Goal: Task Accomplishment & Management: Complete application form

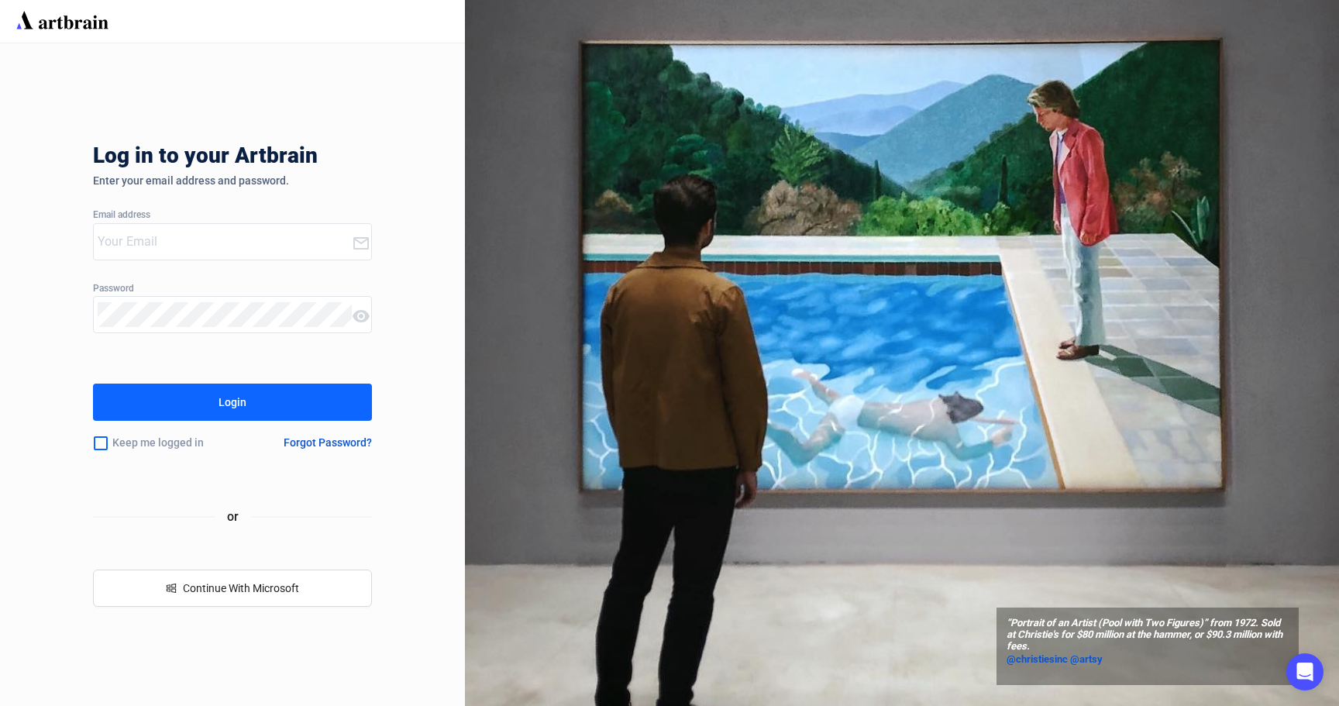
type input "[PERSON_NAME][EMAIL_ADDRESS][DOMAIN_NAME]"
click at [253, 405] on button "Login" at bounding box center [232, 402] width 279 height 37
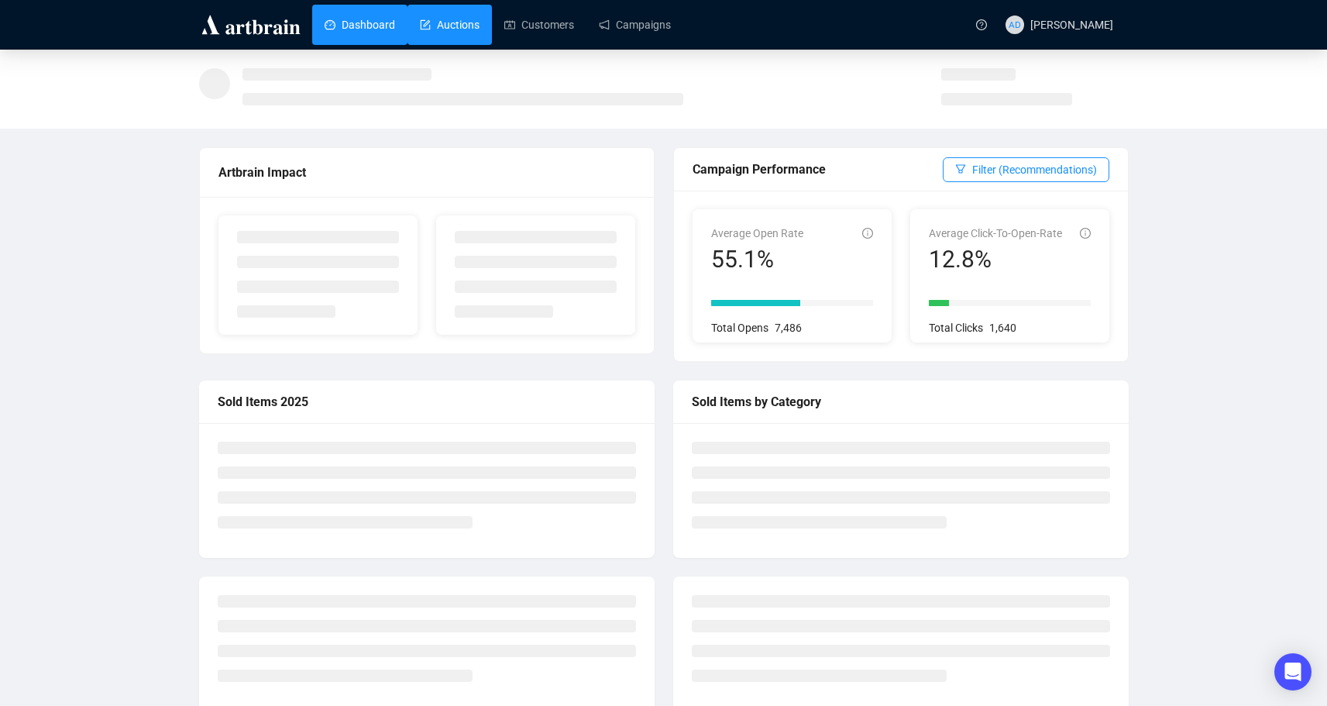
click at [439, 21] on link "Auctions" at bounding box center [450, 25] width 60 height 40
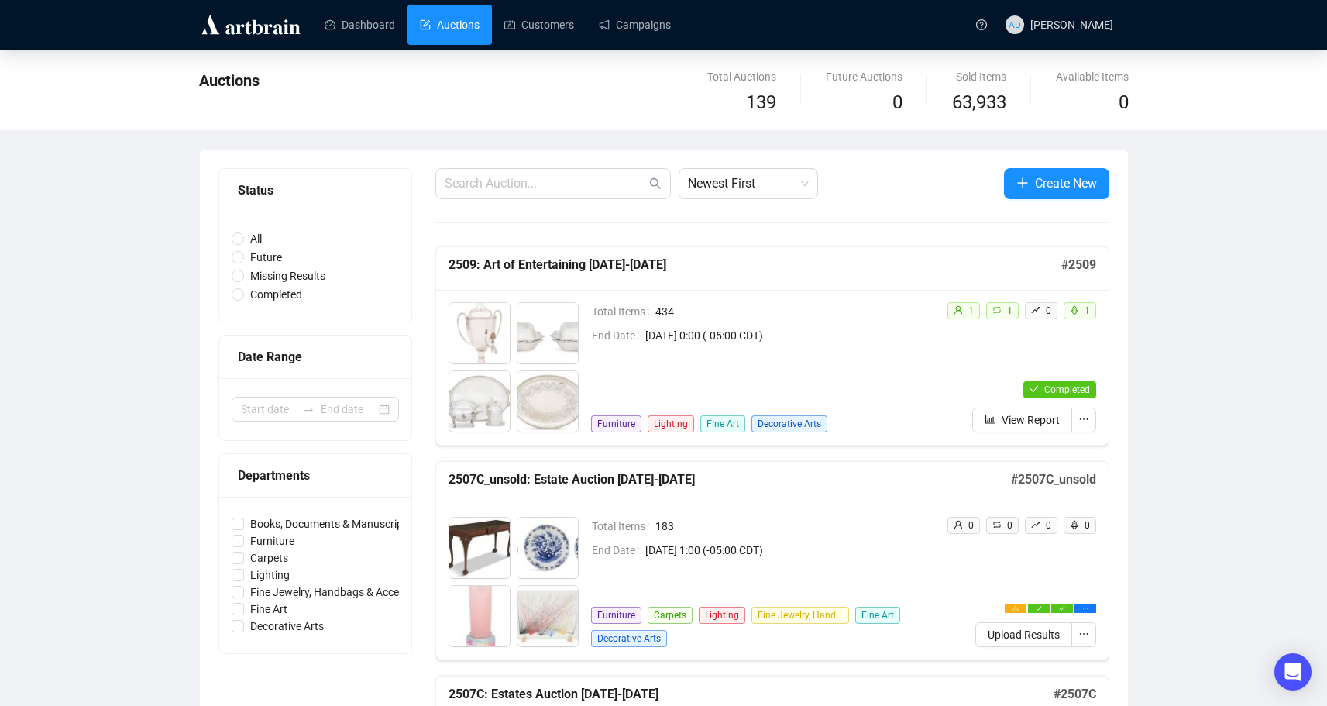
scroll to position [3, 0]
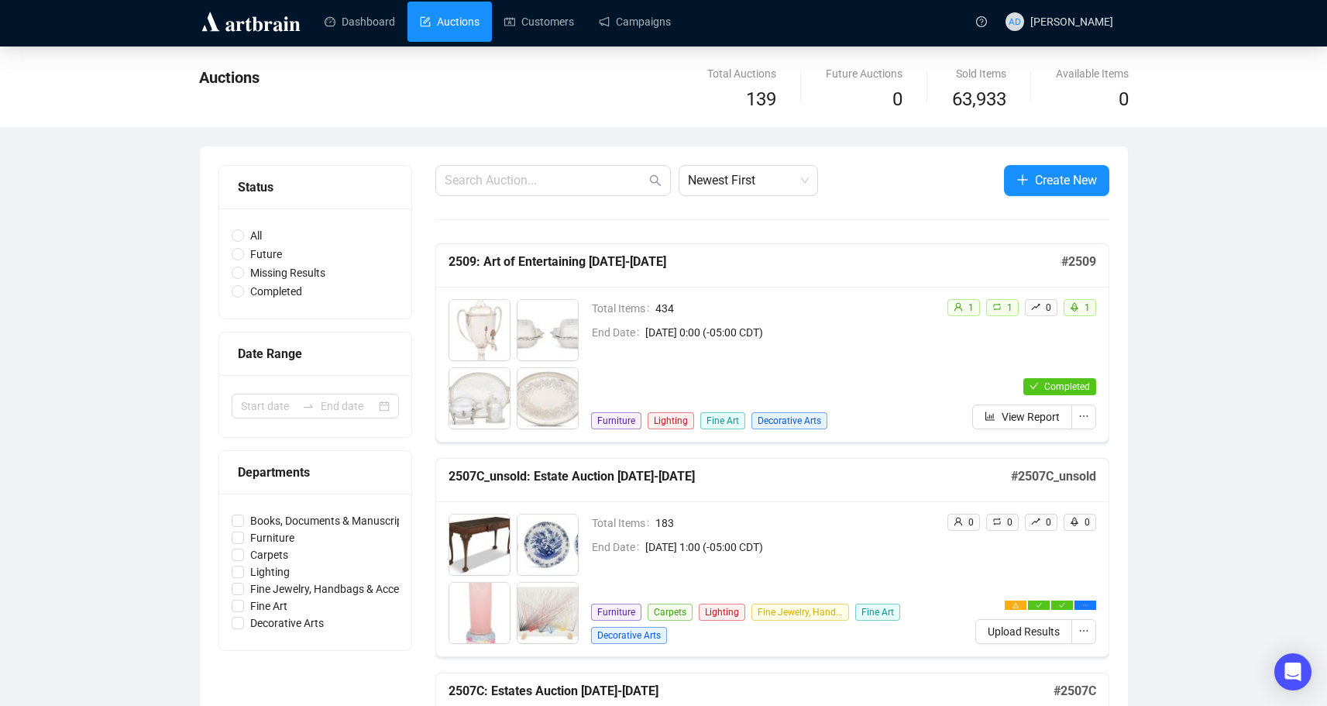
click at [1006, 184] on button "Create New" at bounding box center [1056, 180] width 105 height 31
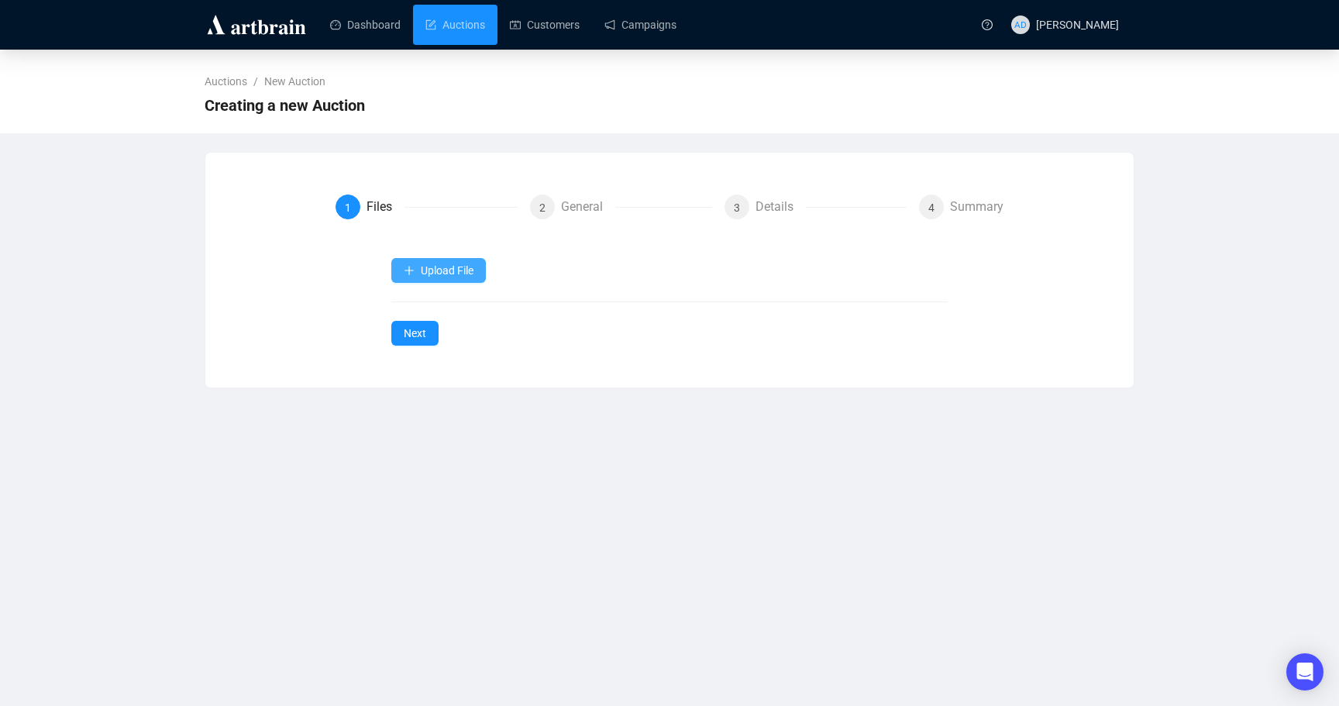
click at [413, 268] on icon "plus" at bounding box center [409, 270] width 11 height 11
click at [456, 273] on span "Upload File" at bounding box center [447, 270] width 53 height 12
click at [458, 303] on span "Auction Items" at bounding box center [440, 307] width 73 height 17
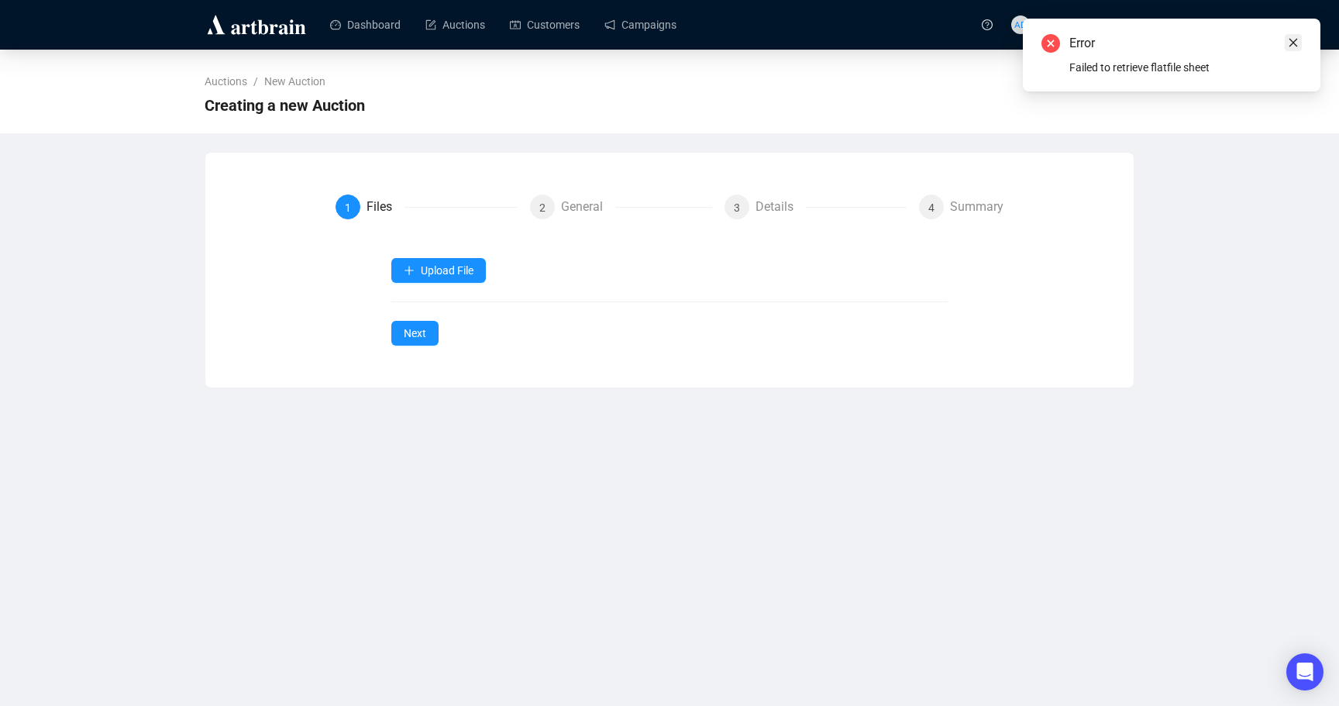
click at [1290, 43] on icon "close" at bounding box center [1293, 42] width 11 height 11
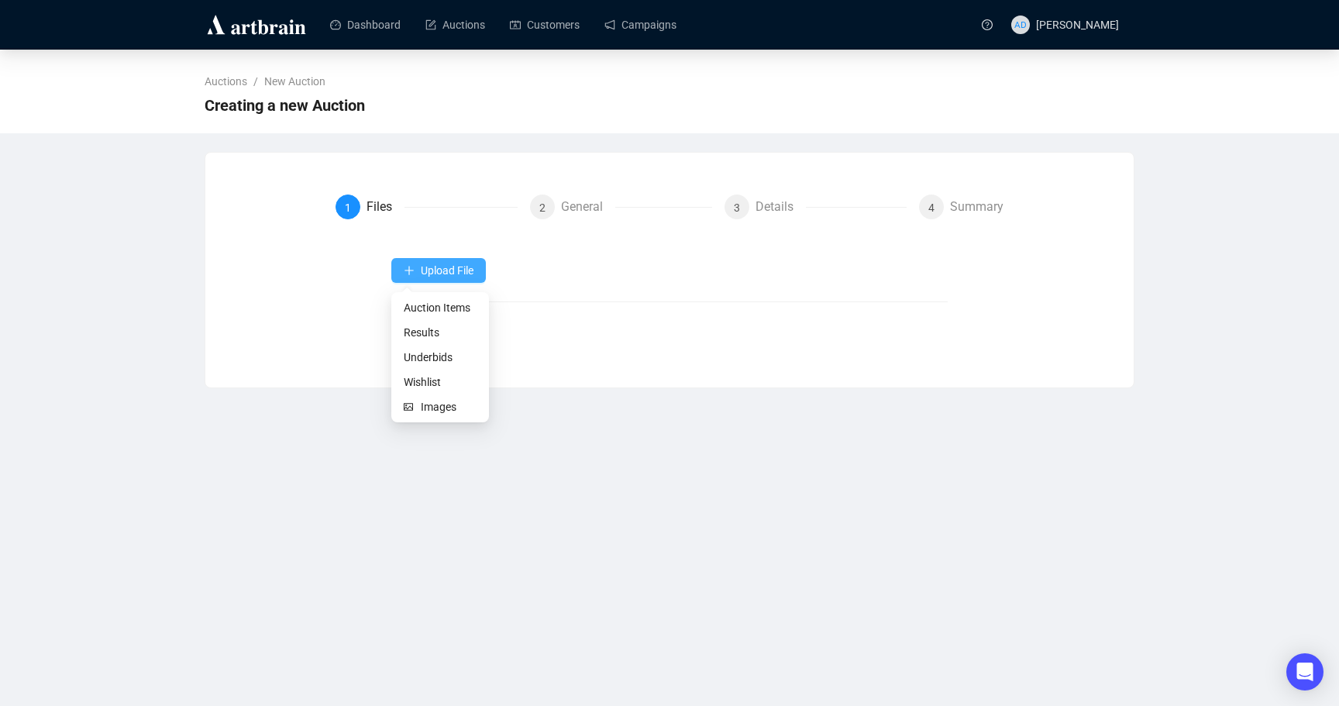
click at [452, 279] on button "Upload File" at bounding box center [438, 270] width 95 height 25
click at [458, 275] on span "Upload File" at bounding box center [447, 270] width 53 height 12
click at [457, 310] on span "Auction Items" at bounding box center [440, 307] width 73 height 17
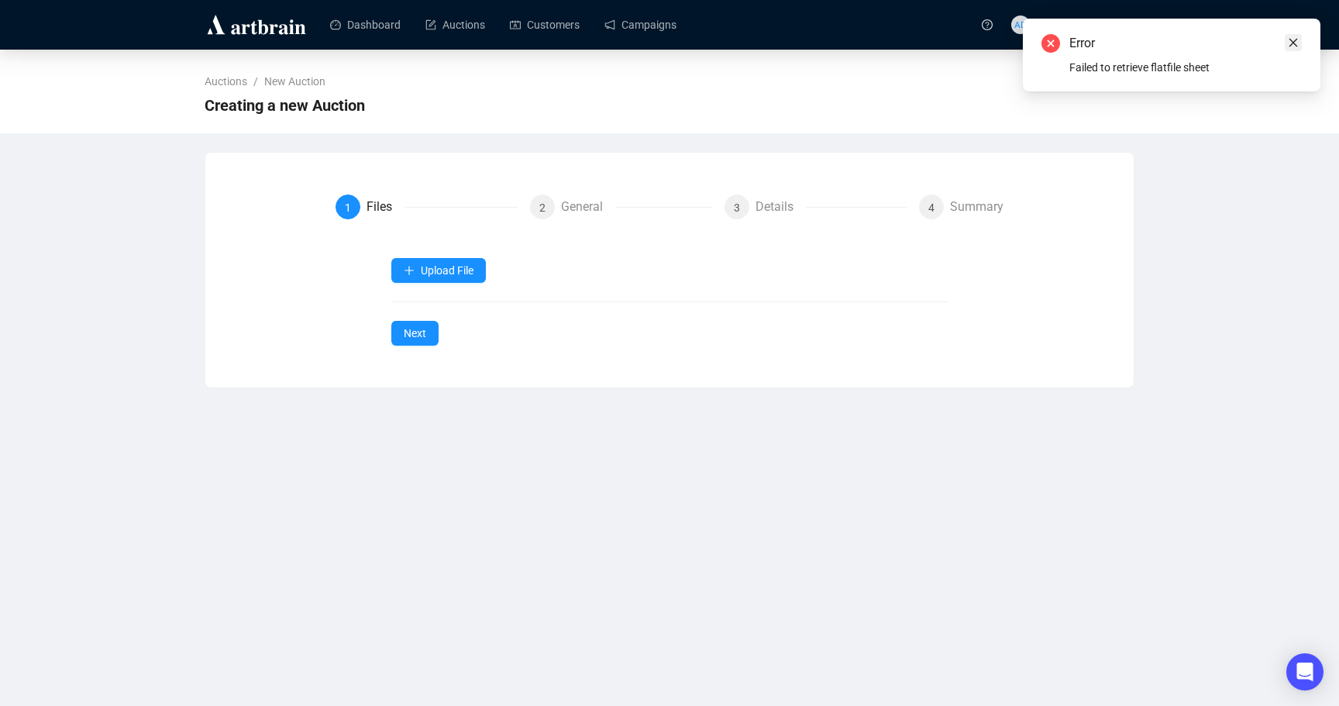
click at [1293, 34] on link "Close" at bounding box center [1293, 42] width 17 height 17
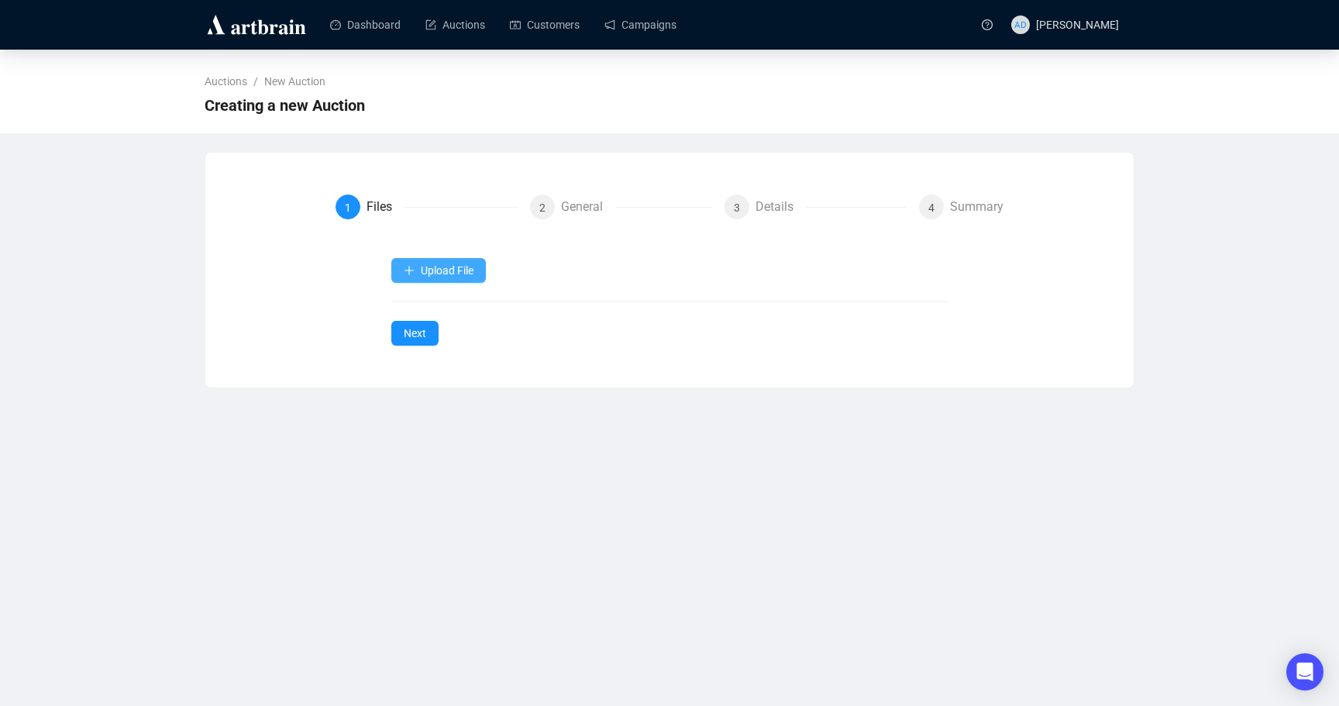
click at [466, 278] on button "Upload File" at bounding box center [438, 270] width 95 height 25
click at [469, 304] on span "Auction Items" at bounding box center [440, 307] width 73 height 17
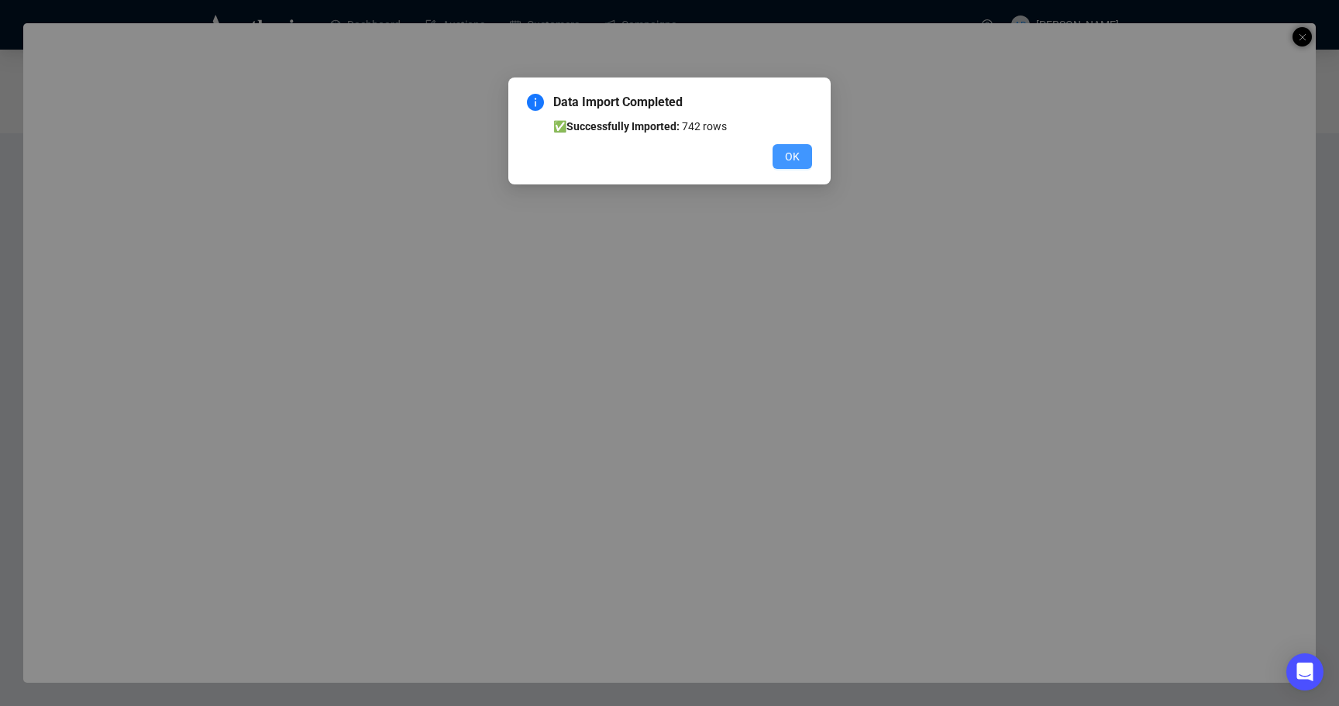
click at [783, 152] on button "OK" at bounding box center [793, 156] width 40 height 25
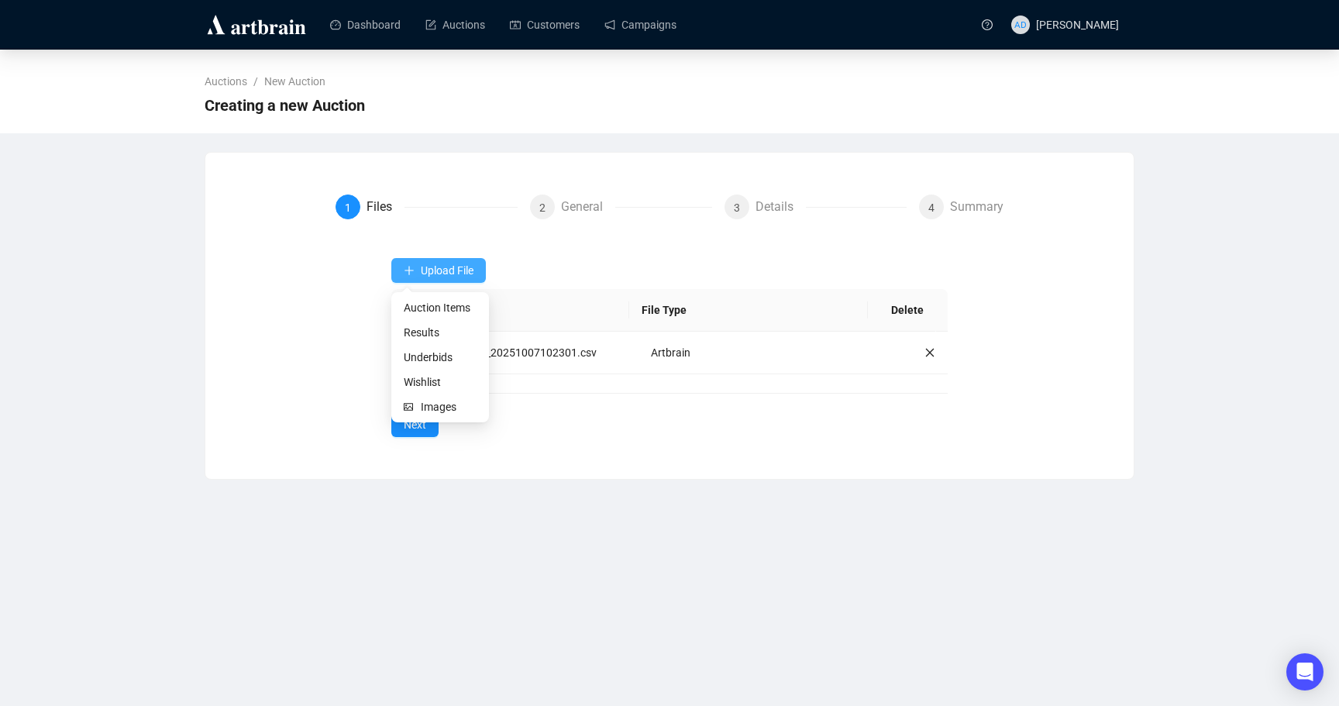
click at [479, 276] on button "Upload File" at bounding box center [438, 270] width 95 height 25
click at [539, 493] on div "Dashboard Auctions Customers Campaigns AD Audrey Dawson Auctions / New Auction …" at bounding box center [669, 353] width 1339 height 706
click at [439, 434] on div "Upload File Name File Type Delete Inventory_Export_20251007102301.csv Artbrain …" at bounding box center [669, 347] width 557 height 179
click at [424, 430] on span "Next" at bounding box center [415, 424] width 22 height 17
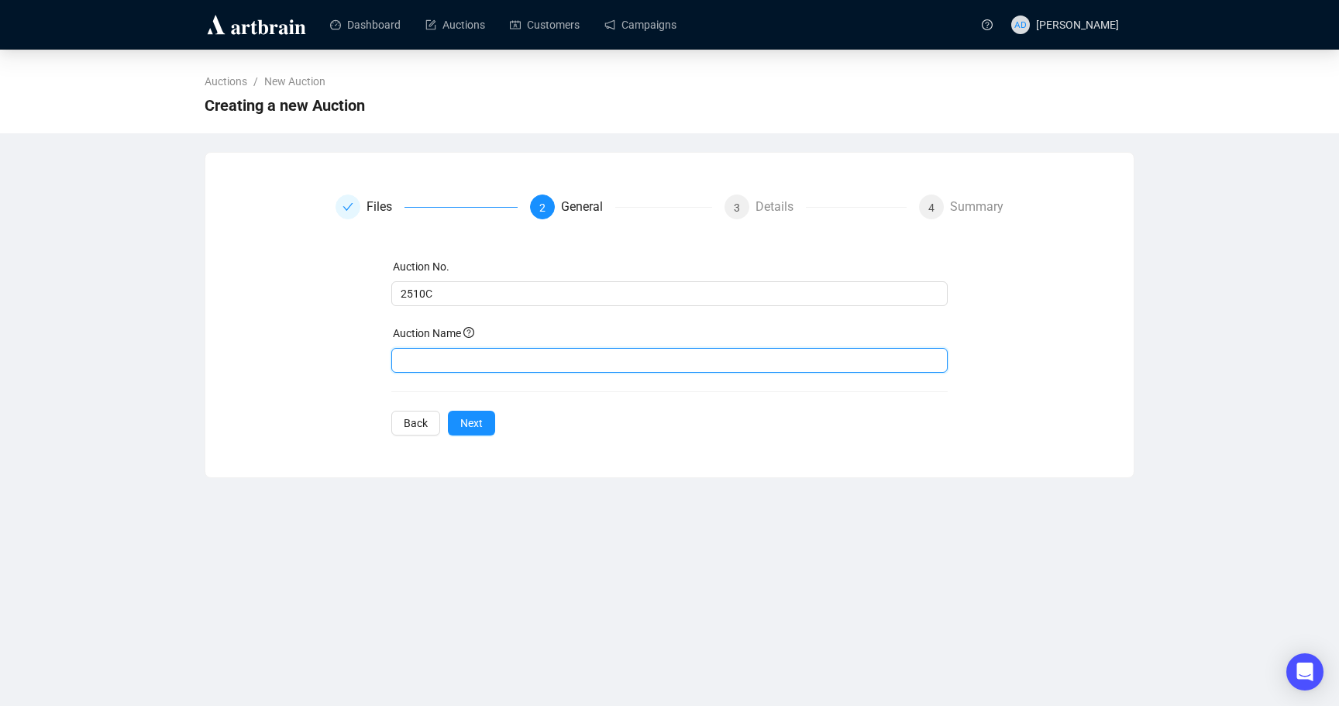
click at [473, 353] on input "text" at bounding box center [669, 360] width 557 height 25
click at [484, 356] on input "2510C: October Major Estates Auction" at bounding box center [669, 360] width 557 height 25
type input "2510C: October 18-19 Major Estates Auction"
click at [483, 426] on span "Next" at bounding box center [471, 423] width 22 height 17
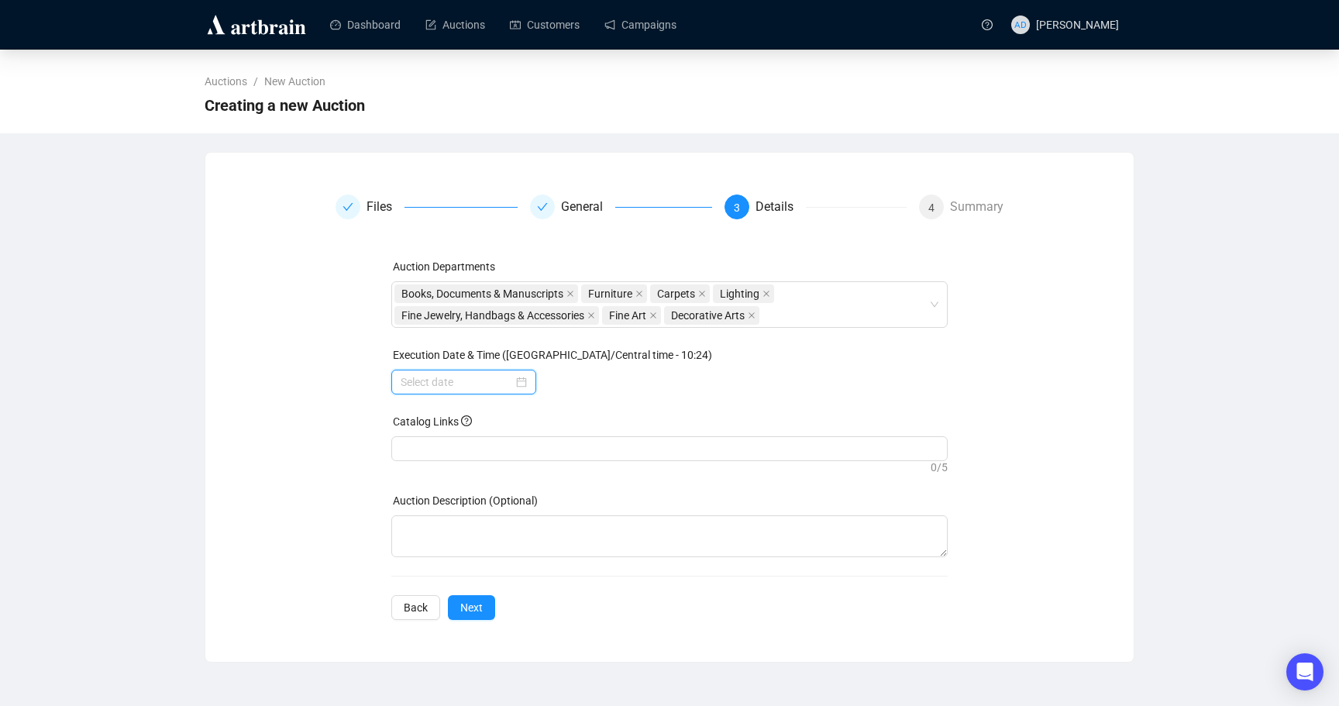
click at [504, 387] on input at bounding box center [457, 382] width 112 height 17
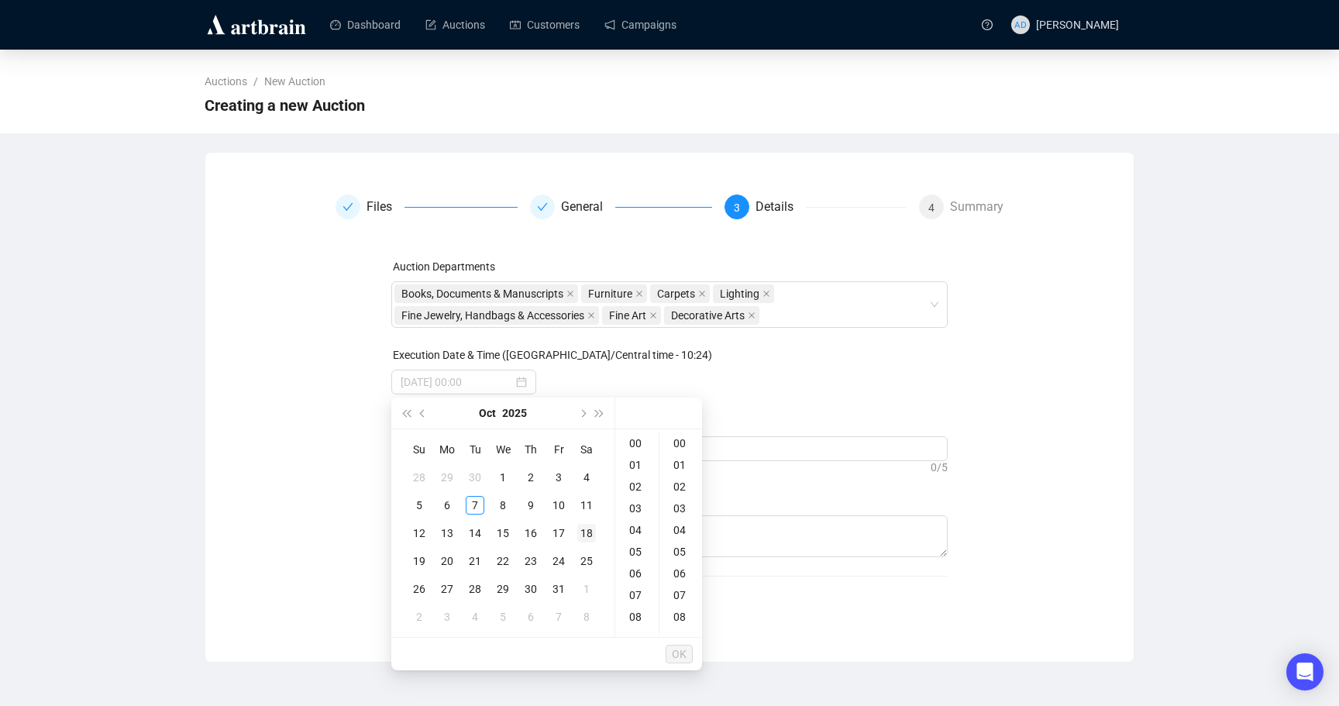
click at [581, 533] on div "18" at bounding box center [586, 533] width 19 height 19
click at [635, 597] on div "10" at bounding box center [636, 603] width 37 height 22
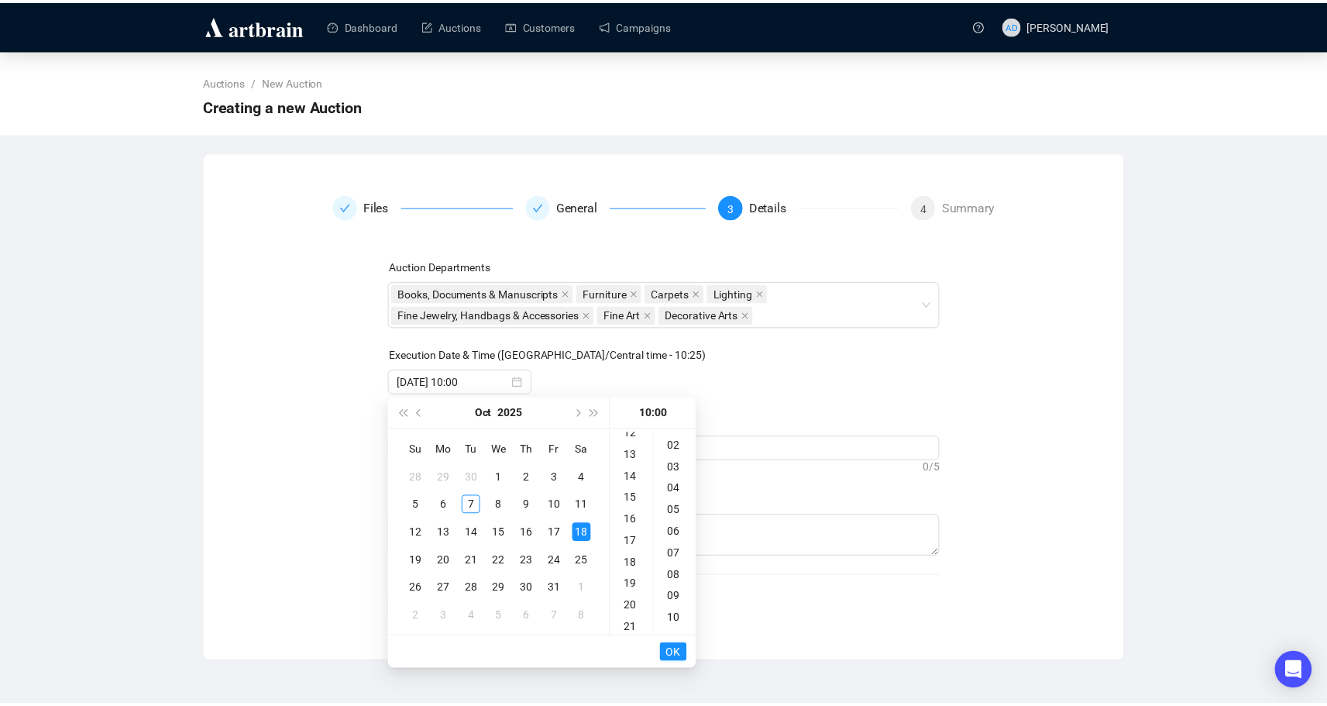
scroll to position [301, 0]
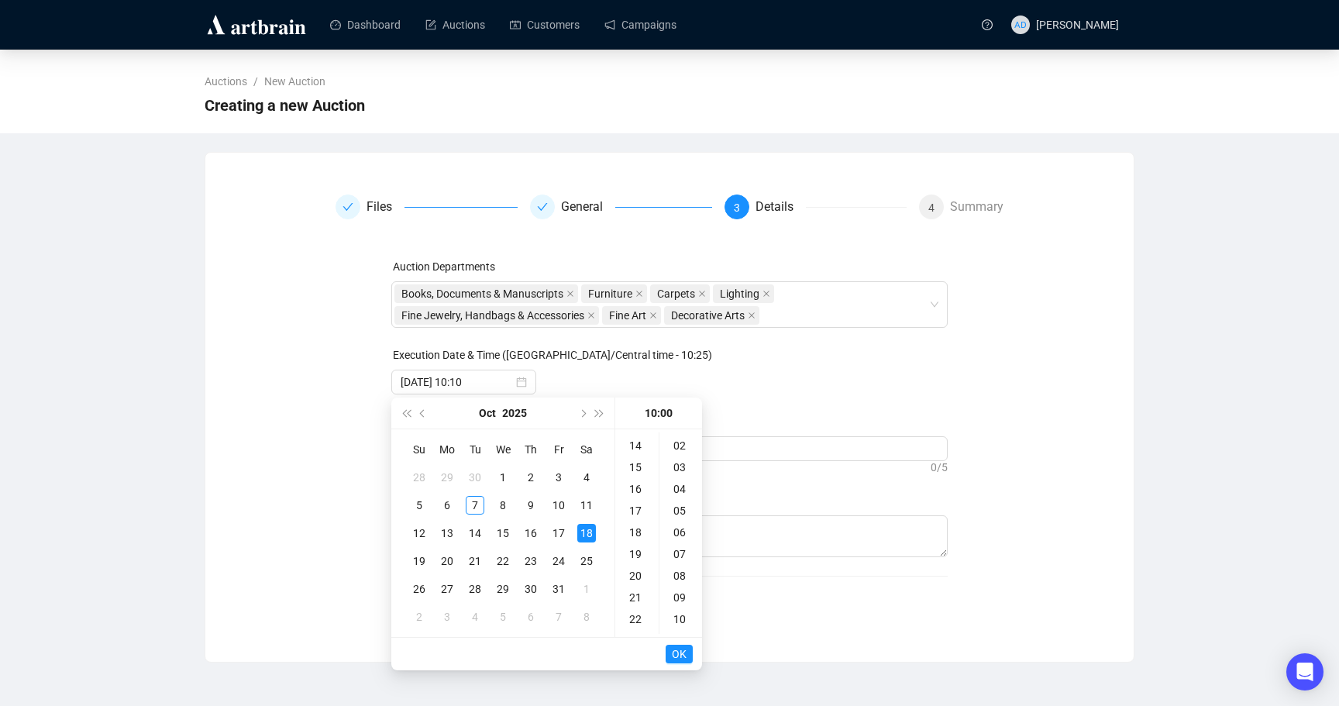
type input "2025-10-18 10:00"
click at [689, 650] on button "OK" at bounding box center [679, 654] width 27 height 19
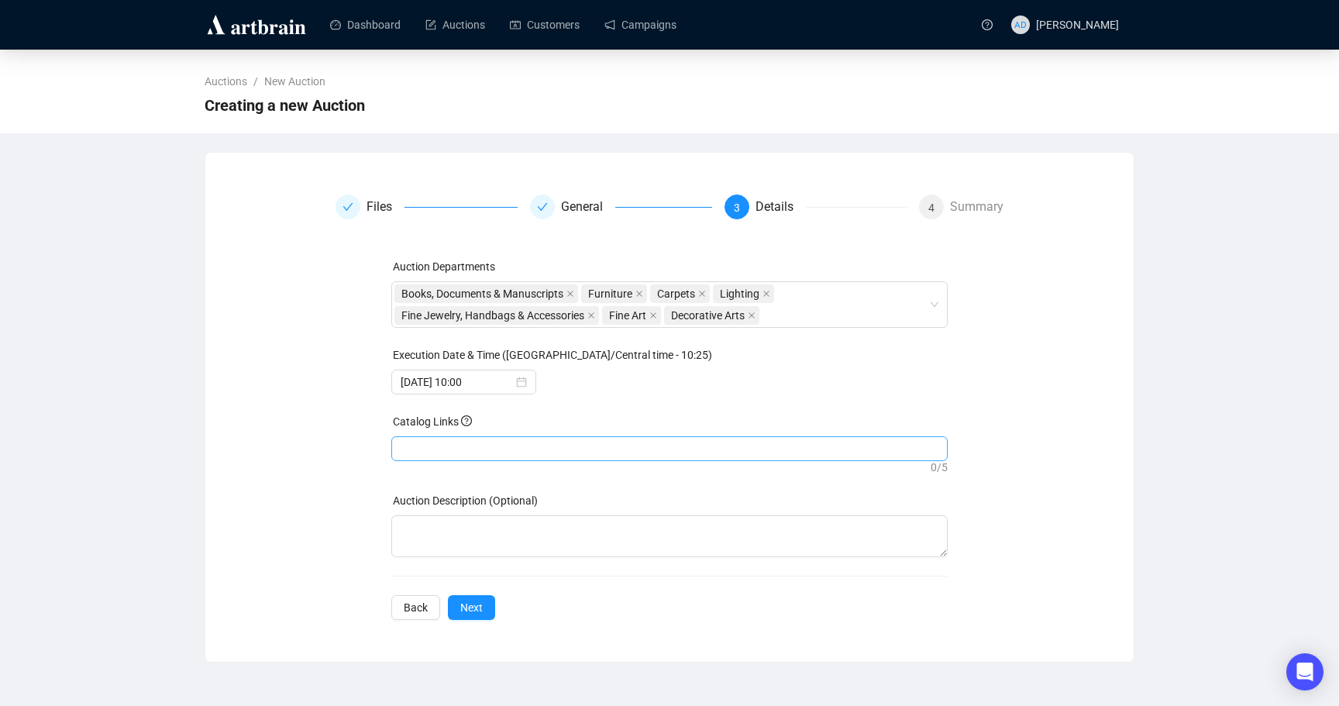
click at [608, 444] on div at bounding box center [669, 449] width 551 height 22
paste input "https://www.neworleansauction.com/auction-catalog/october-estates-auction_X0OJV…"
type input "https://www.neworleansauction.com/auction-catalog/october-estates-auction_X0OJV…"
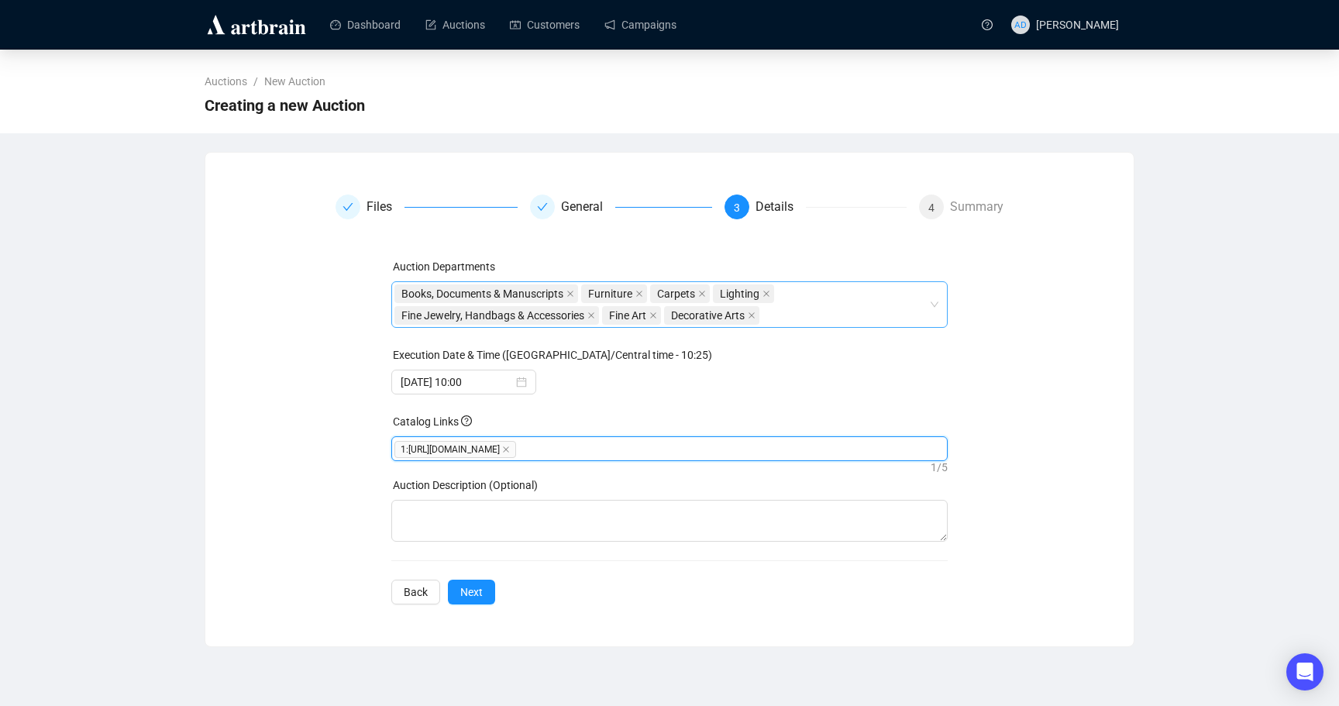
paste input "https://www.neworleansauction.com/auction-catalog/october-estates-auction-day-2…"
type input "https://www.neworleansauction.com/auction-catalog/october-estates-auction-day-2…"
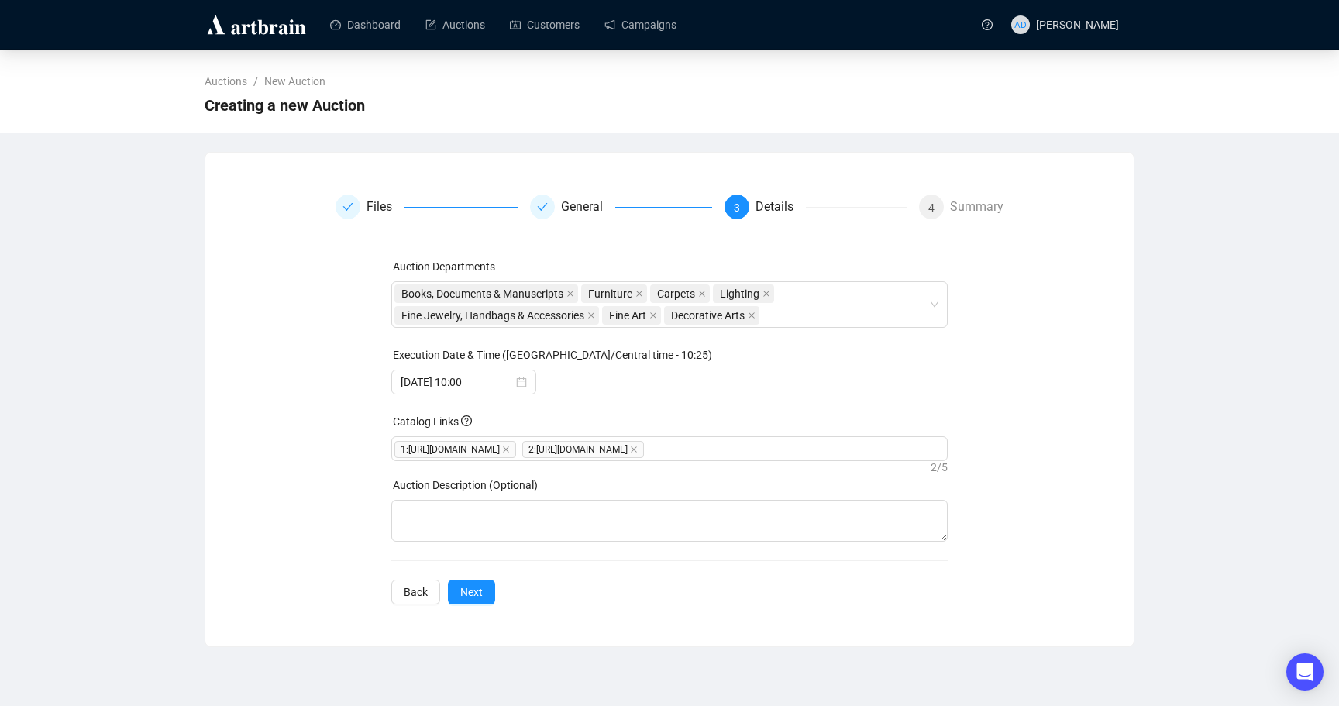
click at [1013, 369] on div "Files General 3 Details 4 Summary Auction Departments Books, Documents & Manusc…" at bounding box center [669, 400] width 891 height 410
drag, startPoint x: 476, startPoint y: 608, endPoint x: 529, endPoint y: 596, distance: 54.1
click at [476, 601] on span "Next" at bounding box center [471, 592] width 22 height 17
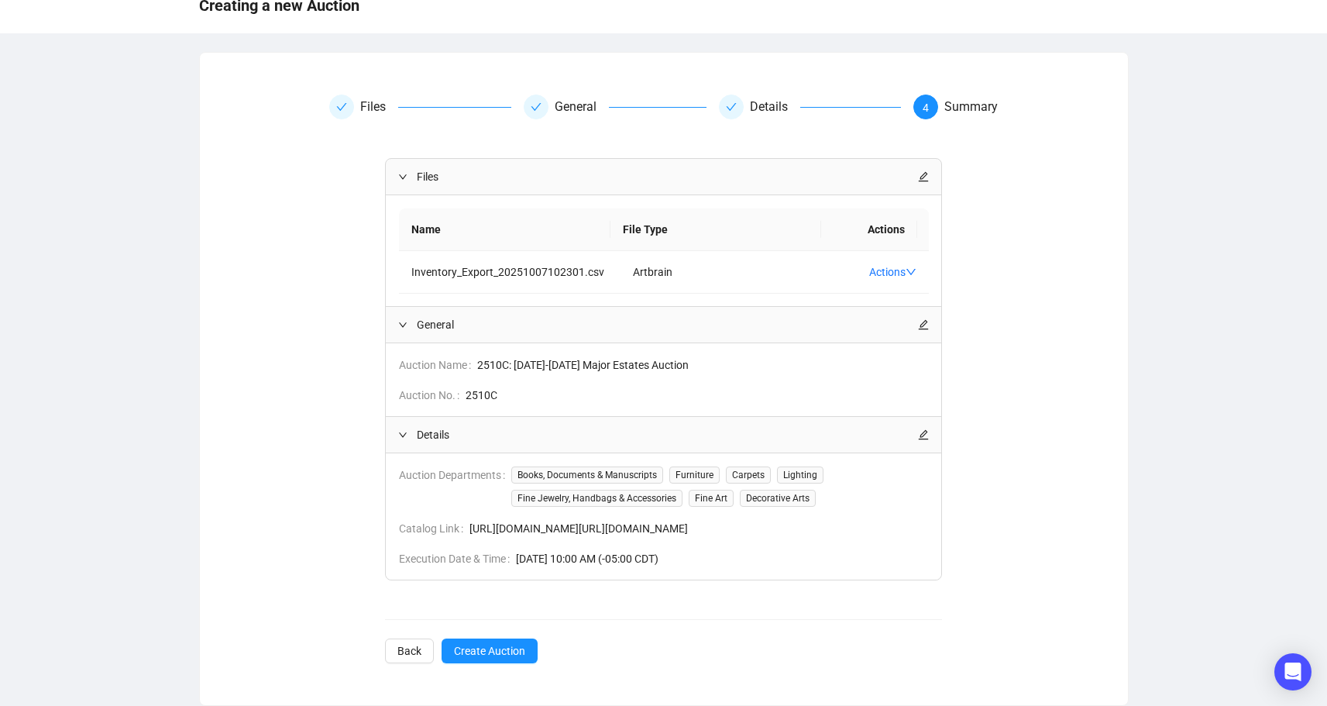
scroll to position [151, 0]
click at [479, 646] on span "Create Auction" at bounding box center [489, 650] width 71 height 17
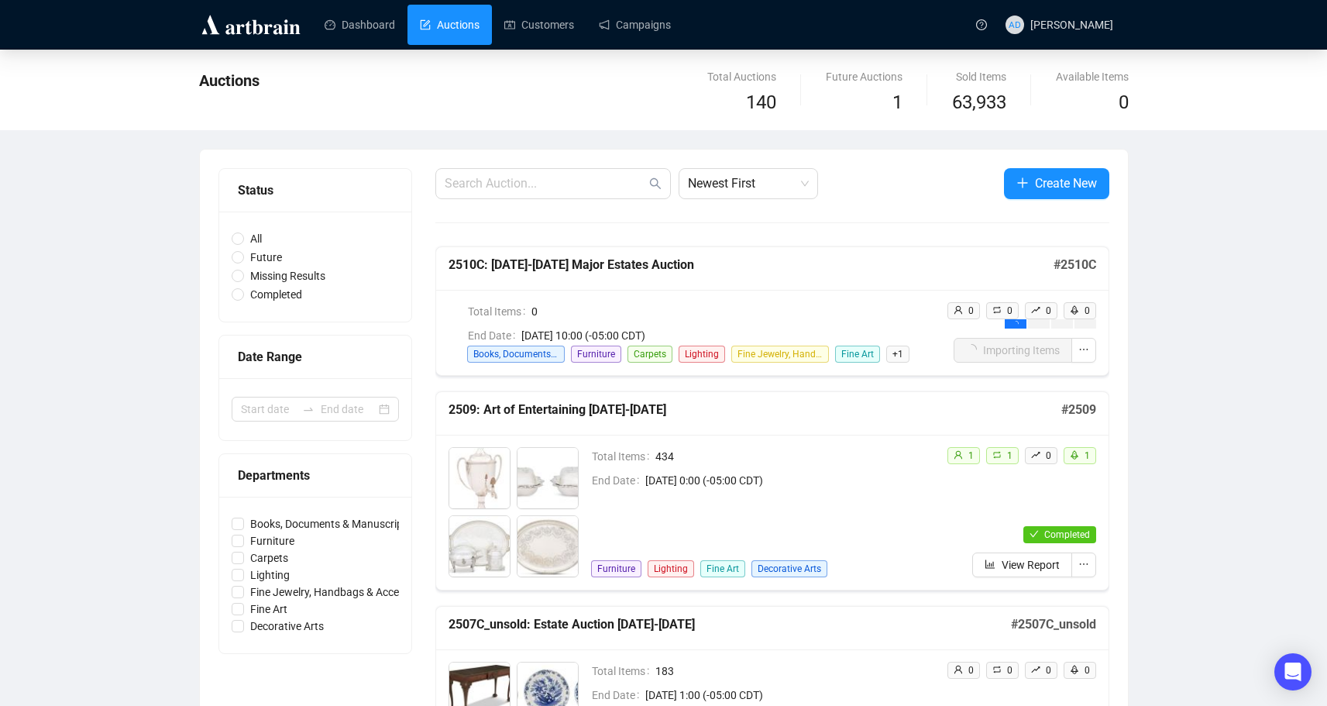
click at [738, 324] on td "Total Items 0" at bounding box center [700, 314] width 467 height 24
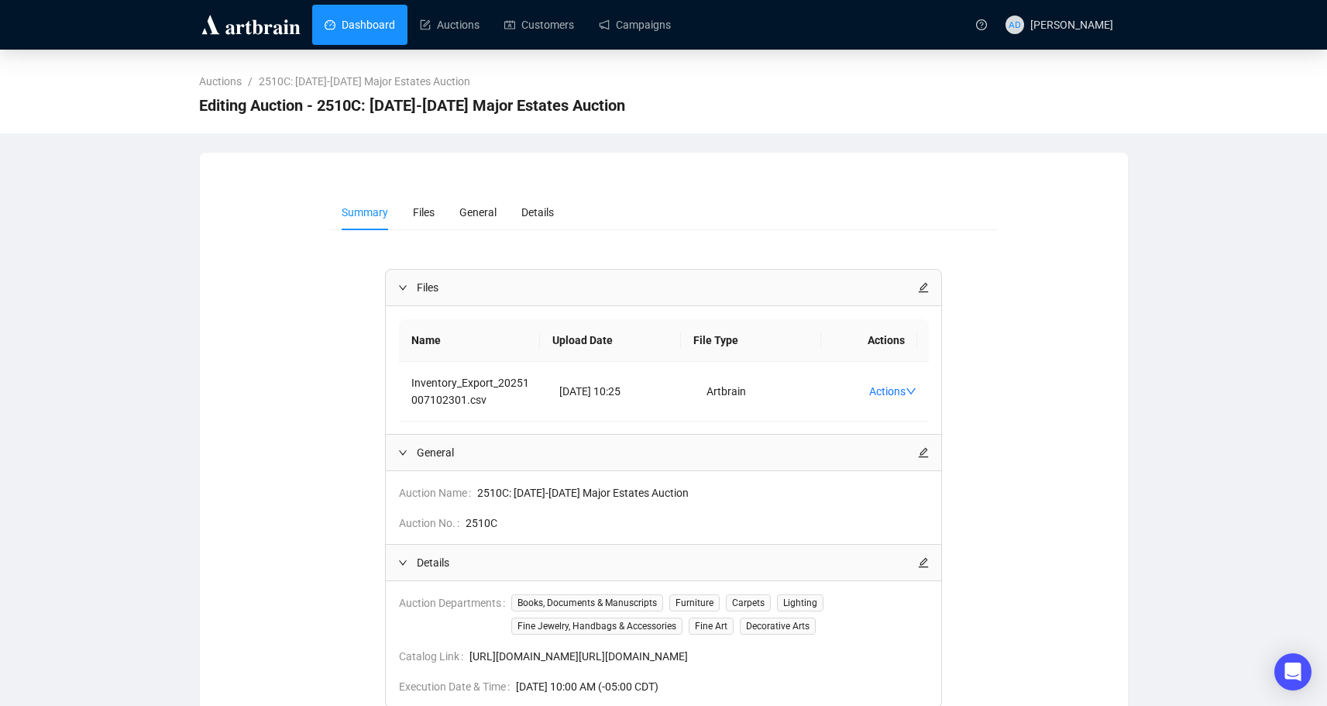
click at [346, 38] on link "Dashboard" at bounding box center [360, 25] width 71 height 40
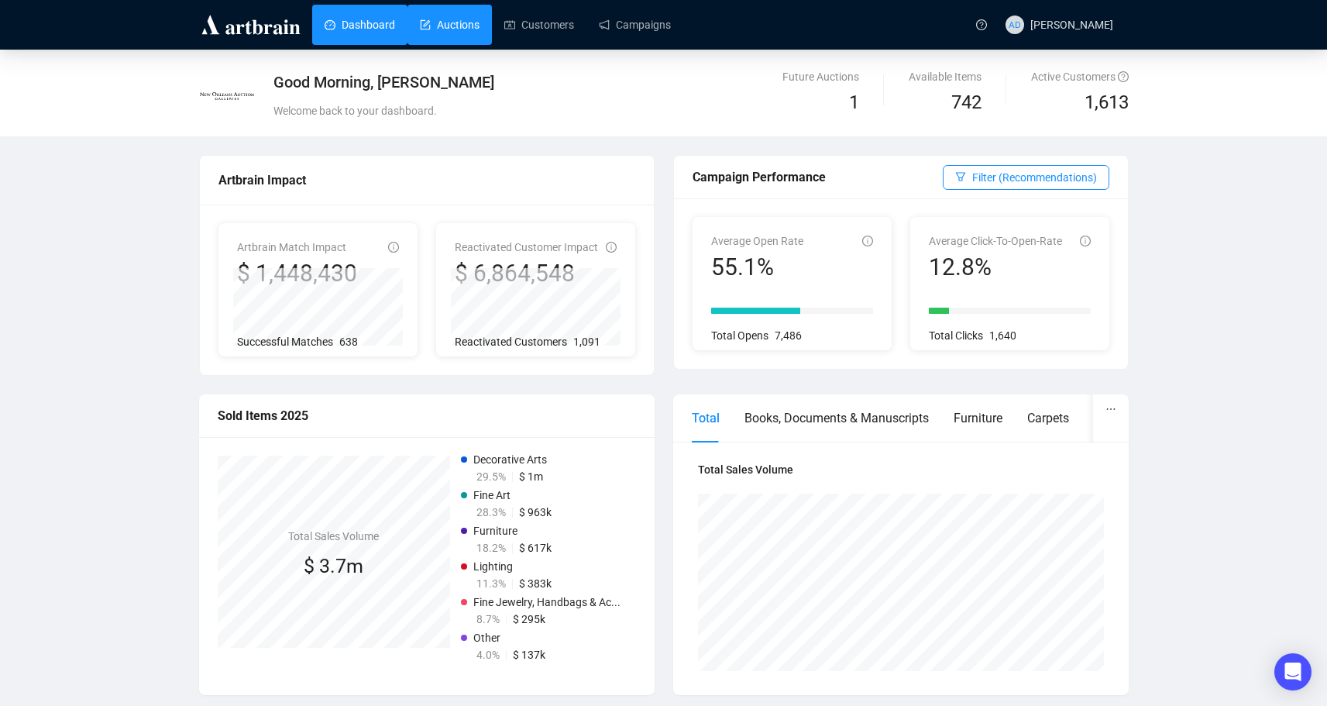
click at [432, 18] on link "Auctions" at bounding box center [450, 25] width 60 height 40
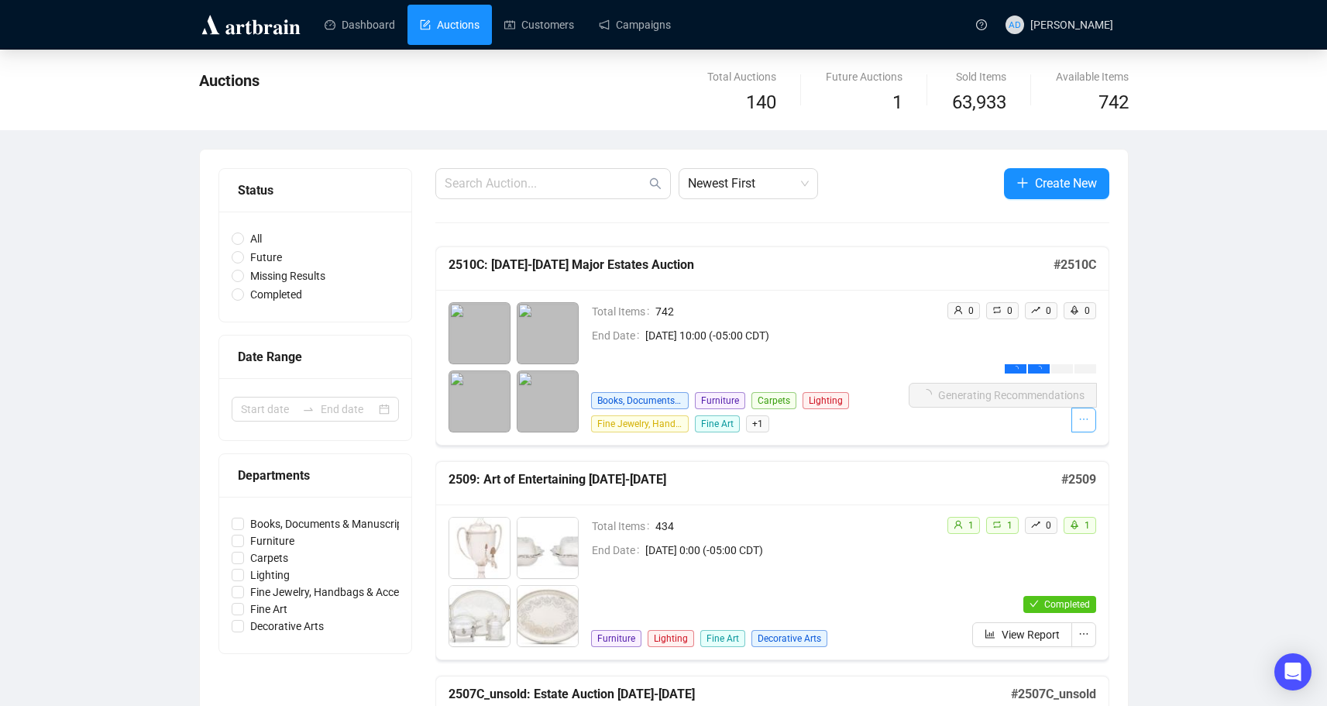
click at [1084, 422] on icon "ellipsis" at bounding box center [1084, 419] width 11 height 11
click at [733, 278] on div "2510C: October 18-19 Major Estates Auction" at bounding box center [751, 268] width 605 height 25
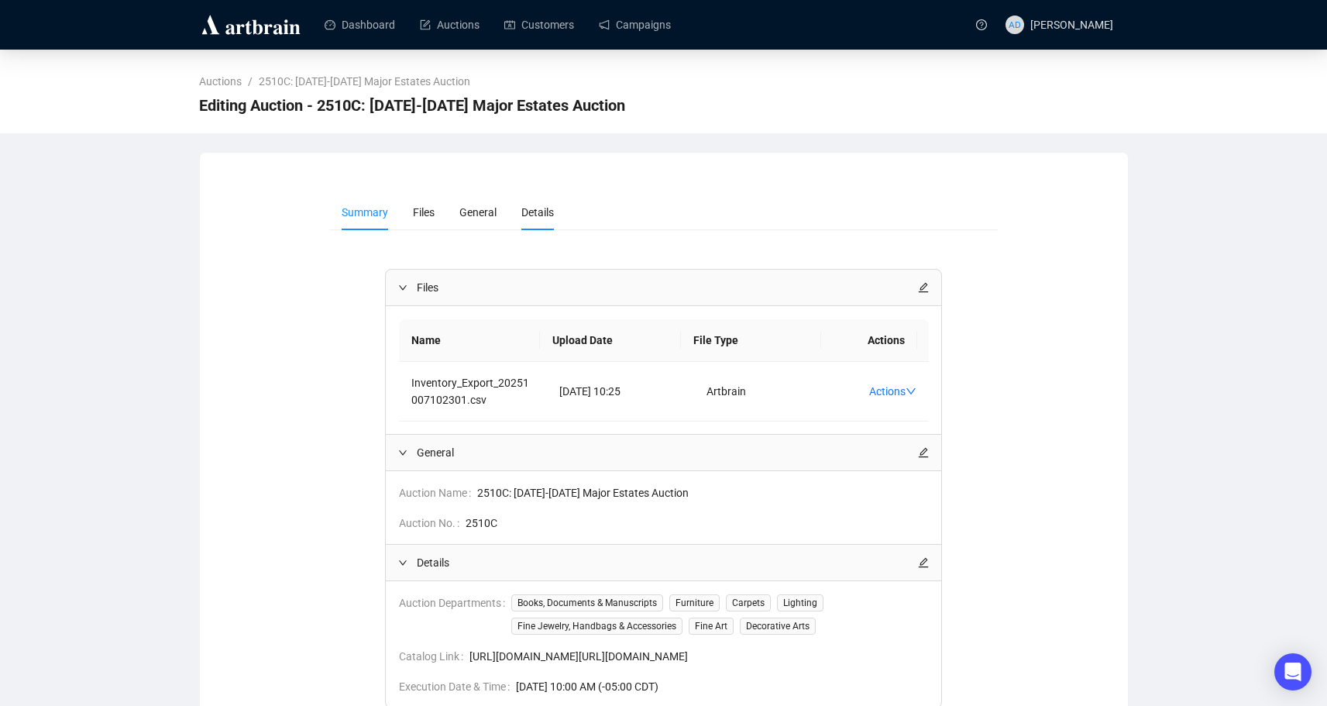
click at [528, 210] on span "Details" at bounding box center [538, 212] width 33 height 12
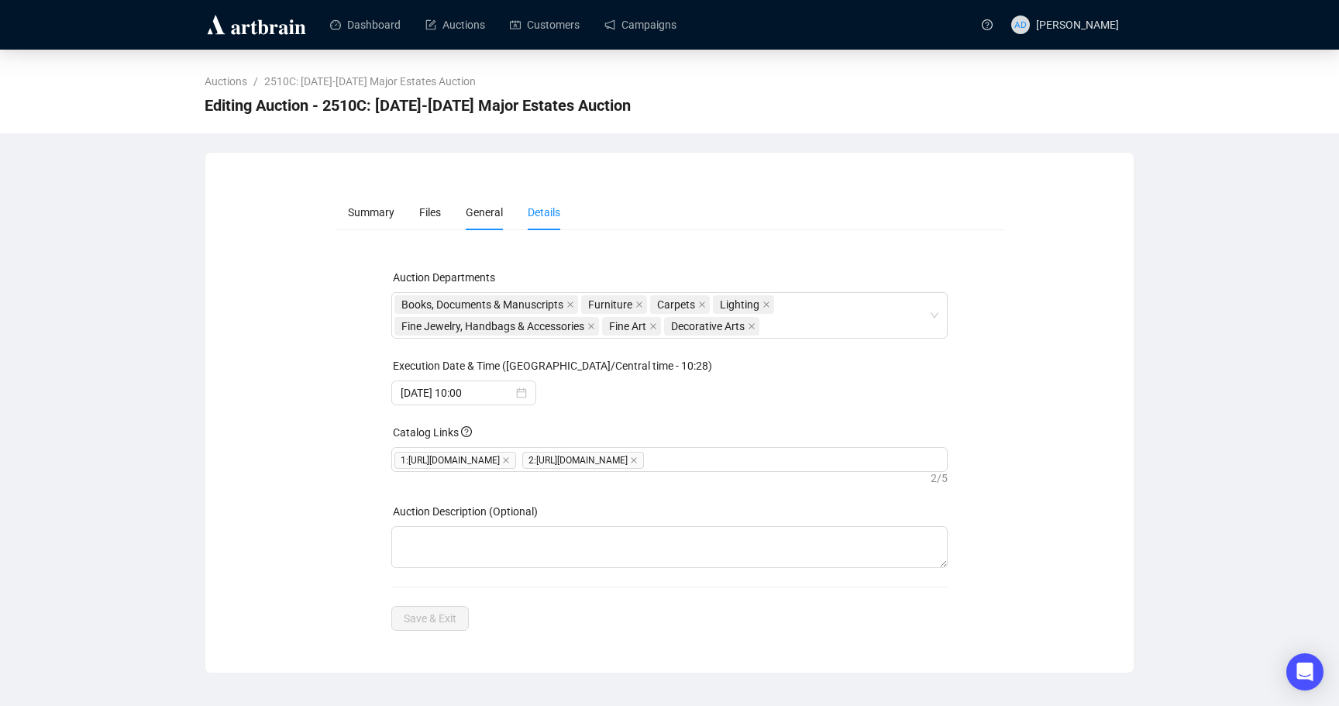
click at [510, 212] on li "General" at bounding box center [484, 213] width 62 height 36
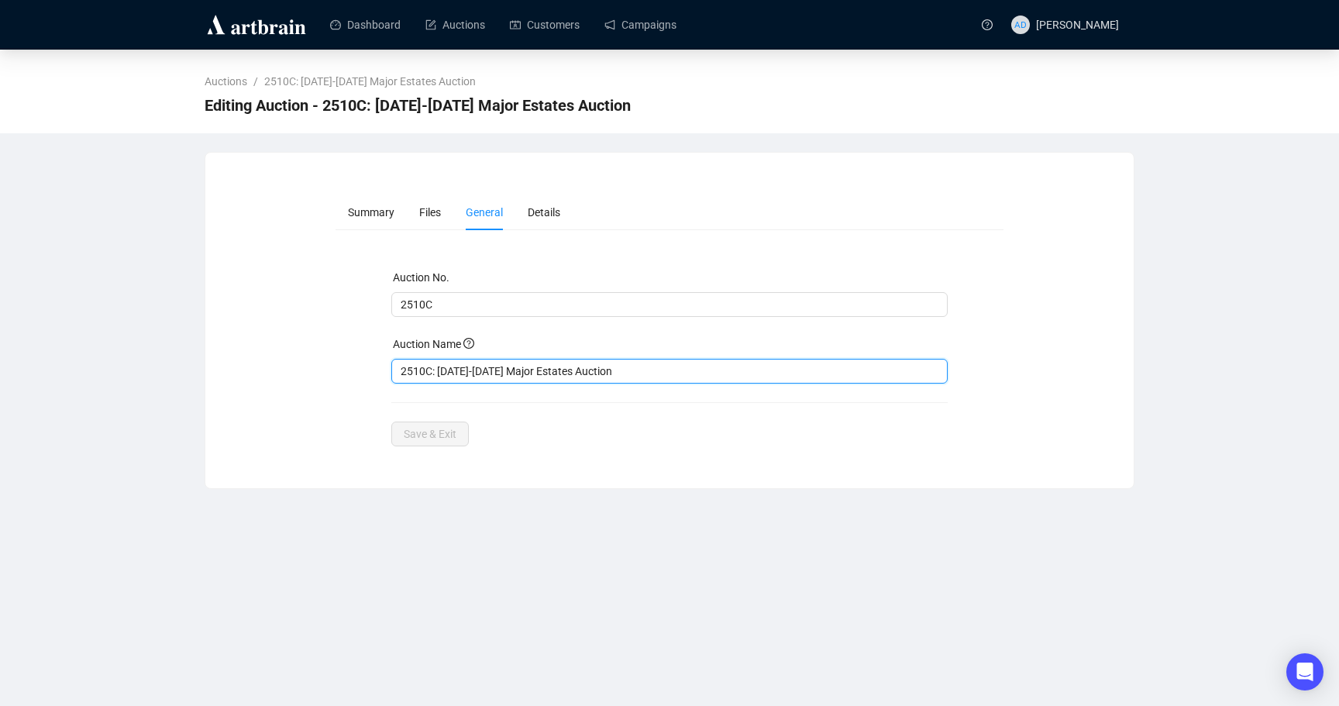
drag, startPoint x: 627, startPoint y: 377, endPoint x: 440, endPoint y: 367, distance: 187.0
click at [440, 367] on input "2510C: October 18-19 Major Estates Auction" at bounding box center [669, 371] width 557 height 25
type input "2510C: Major Estates October 18-19, 2025"
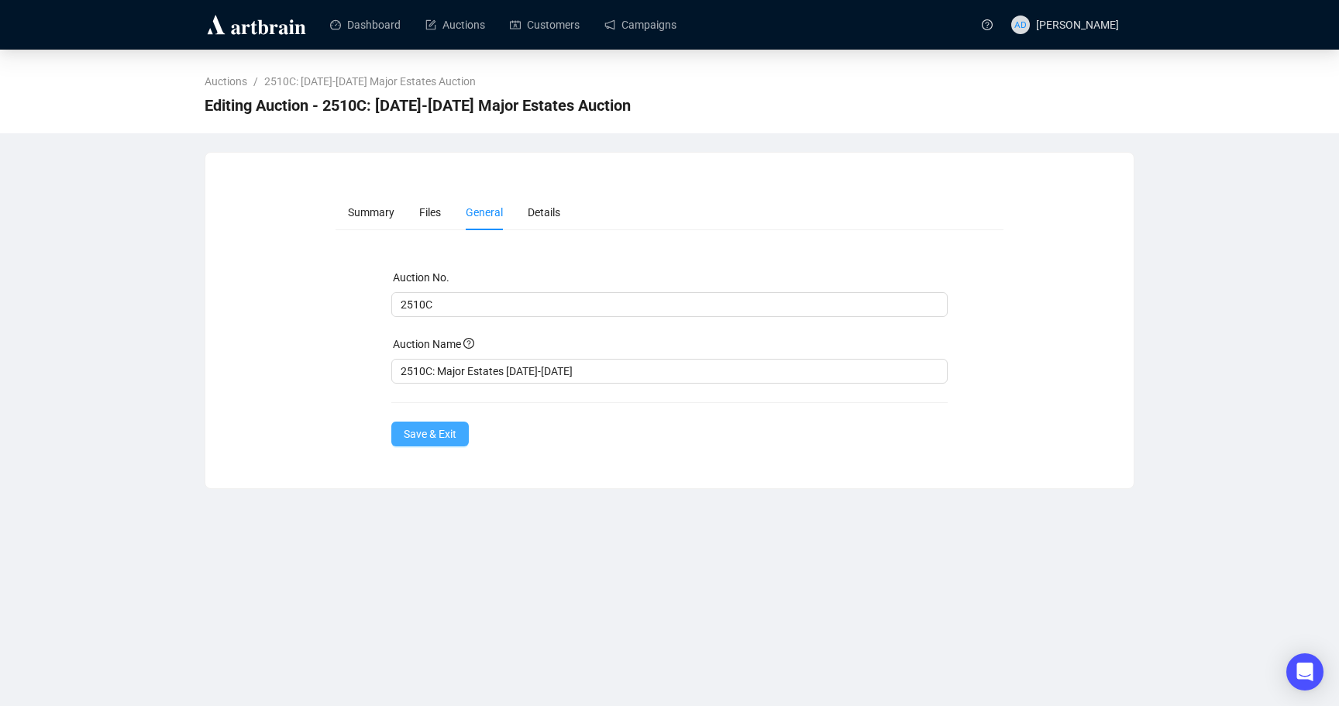
click at [437, 436] on span "Save & Exit" at bounding box center [430, 433] width 53 height 17
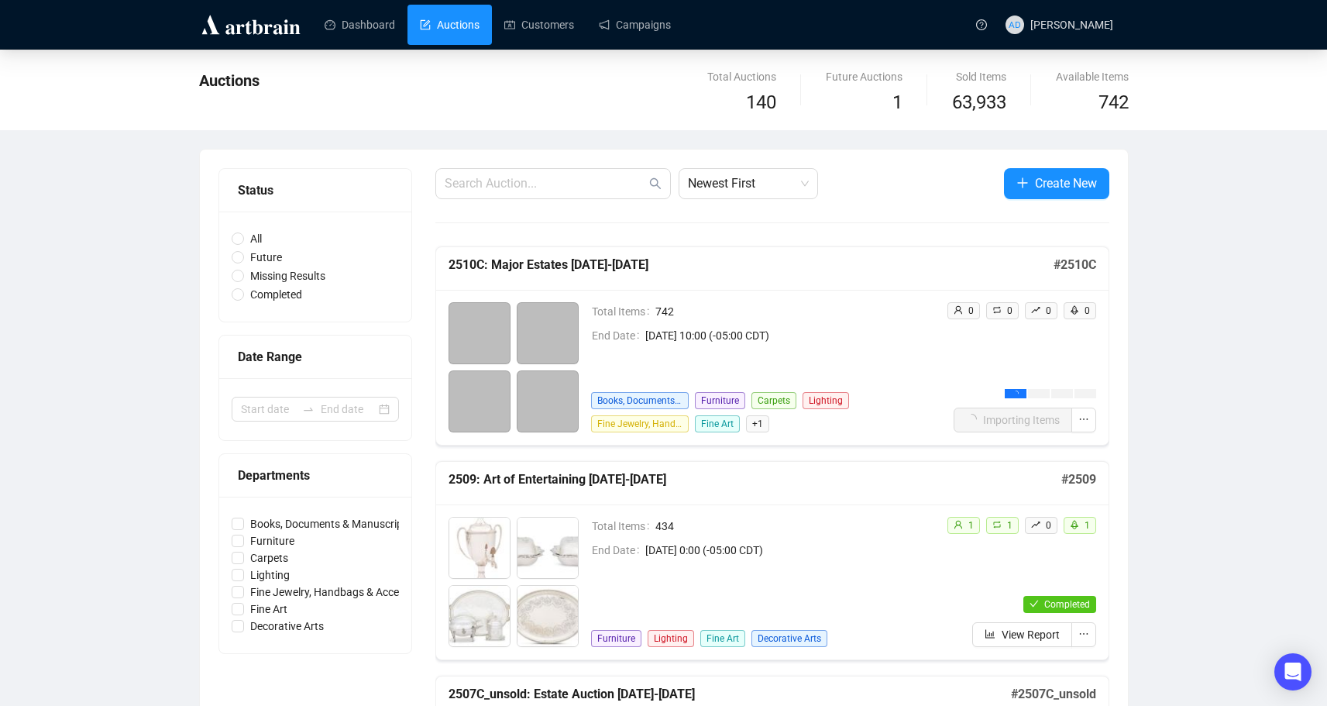
click at [817, 346] on div "Total Items 742 End Date October 18th 2025, 10:00 (-05:00 CDT) Books, Documents…" at bounding box center [762, 367] width 343 height 130
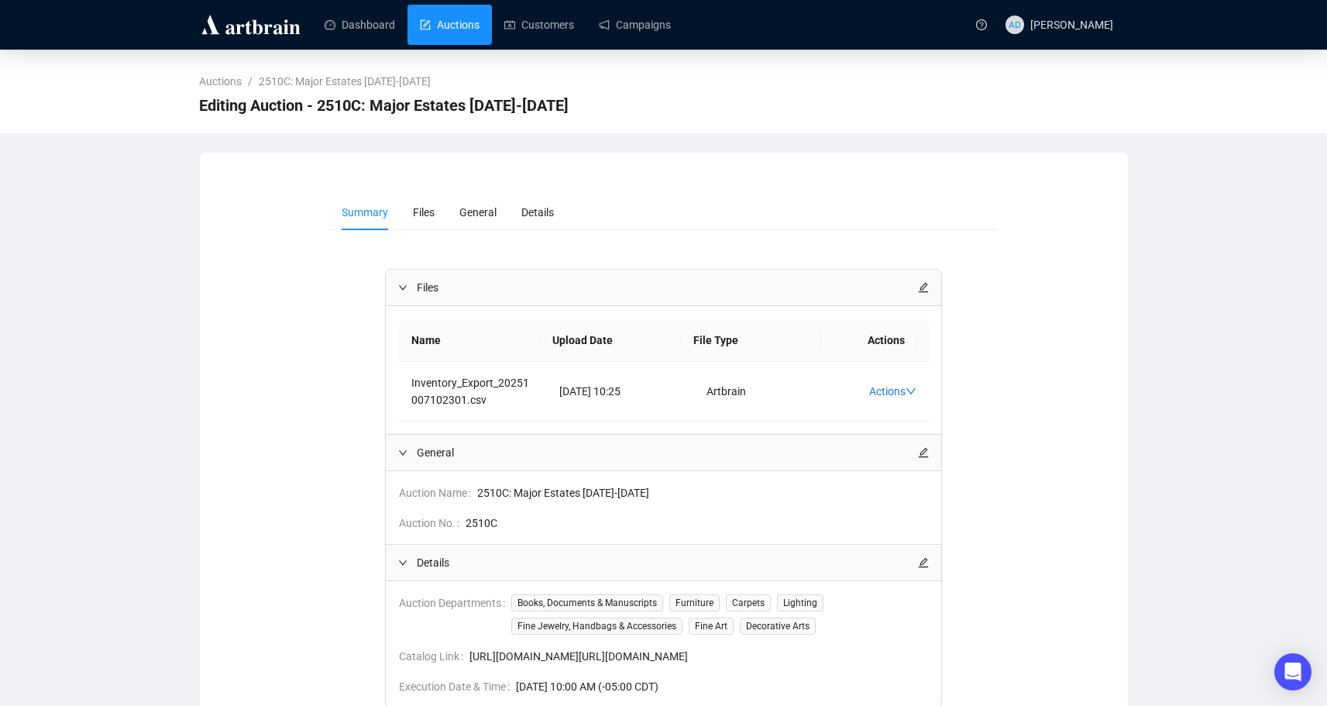
click at [420, 29] on link "Auctions" at bounding box center [450, 25] width 60 height 40
